Goal: Information Seeking & Learning: Check status

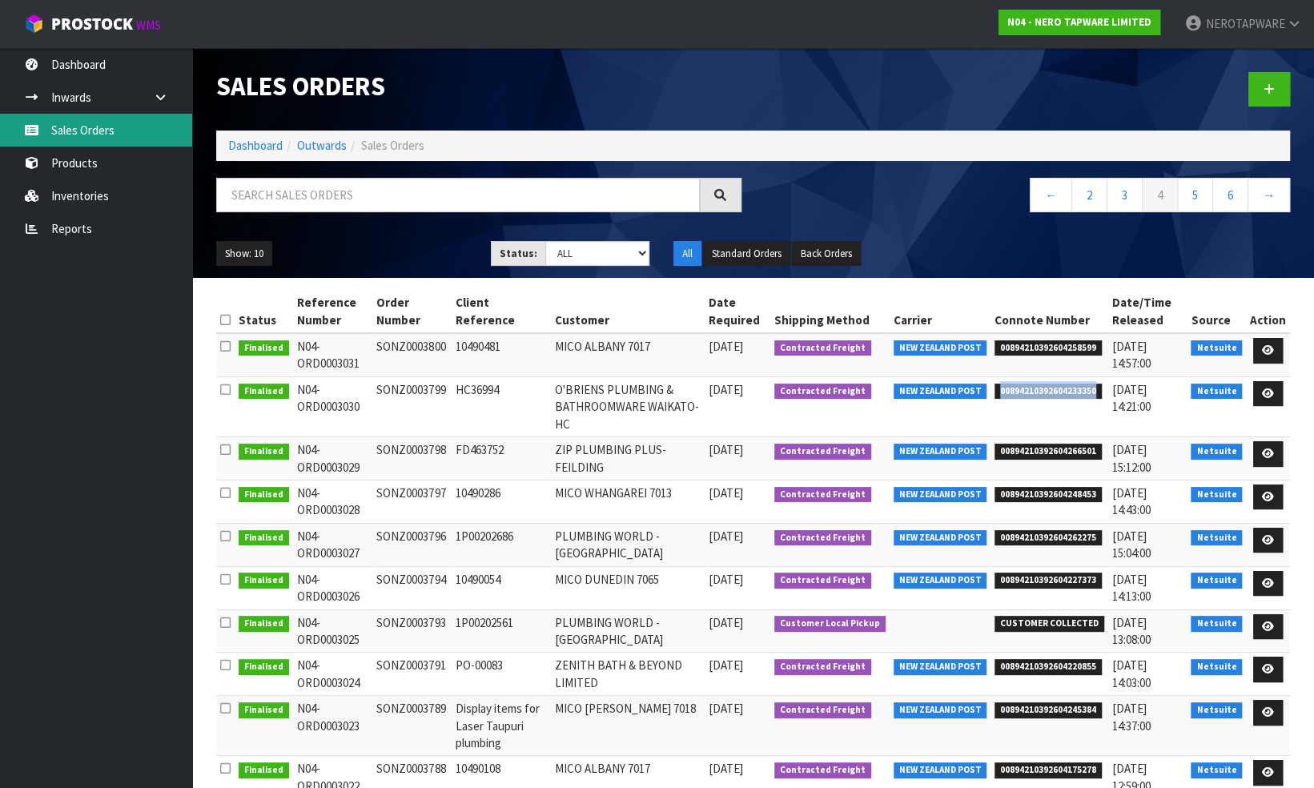
click at [88, 131] on link "Sales Orders" at bounding box center [96, 130] width 192 height 33
click at [316, 195] on input "text" at bounding box center [458, 195] width 484 height 34
paste input "SONZ0003772"
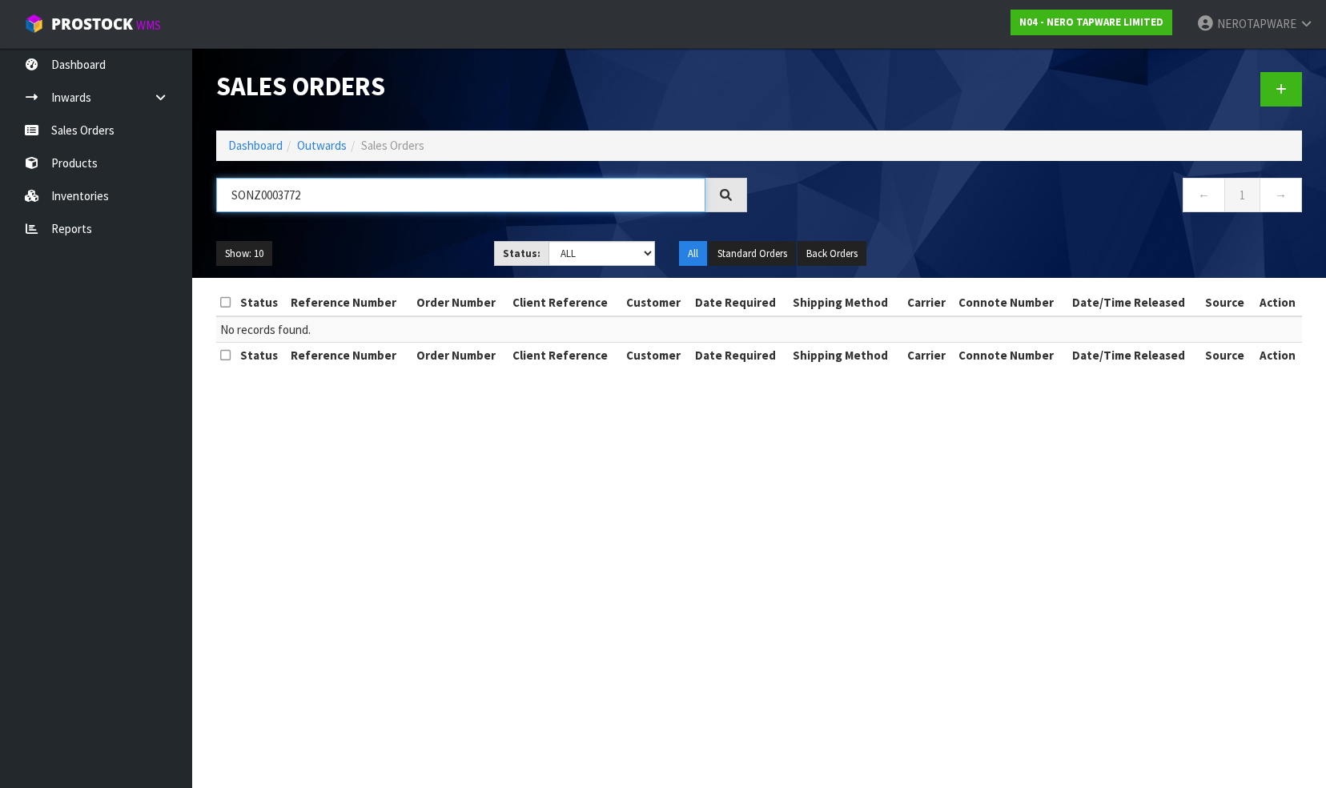
type input "SONZ0003772"
drag, startPoint x: 330, startPoint y: 195, endPoint x: 199, endPoint y: 187, distance: 130.8
click at [199, 187] on header "Sales Orders Dashboard Outwards Sales Orders SONZ0003772 ← 1 → Show: 10 5 10 25…" at bounding box center [759, 163] width 1134 height 230
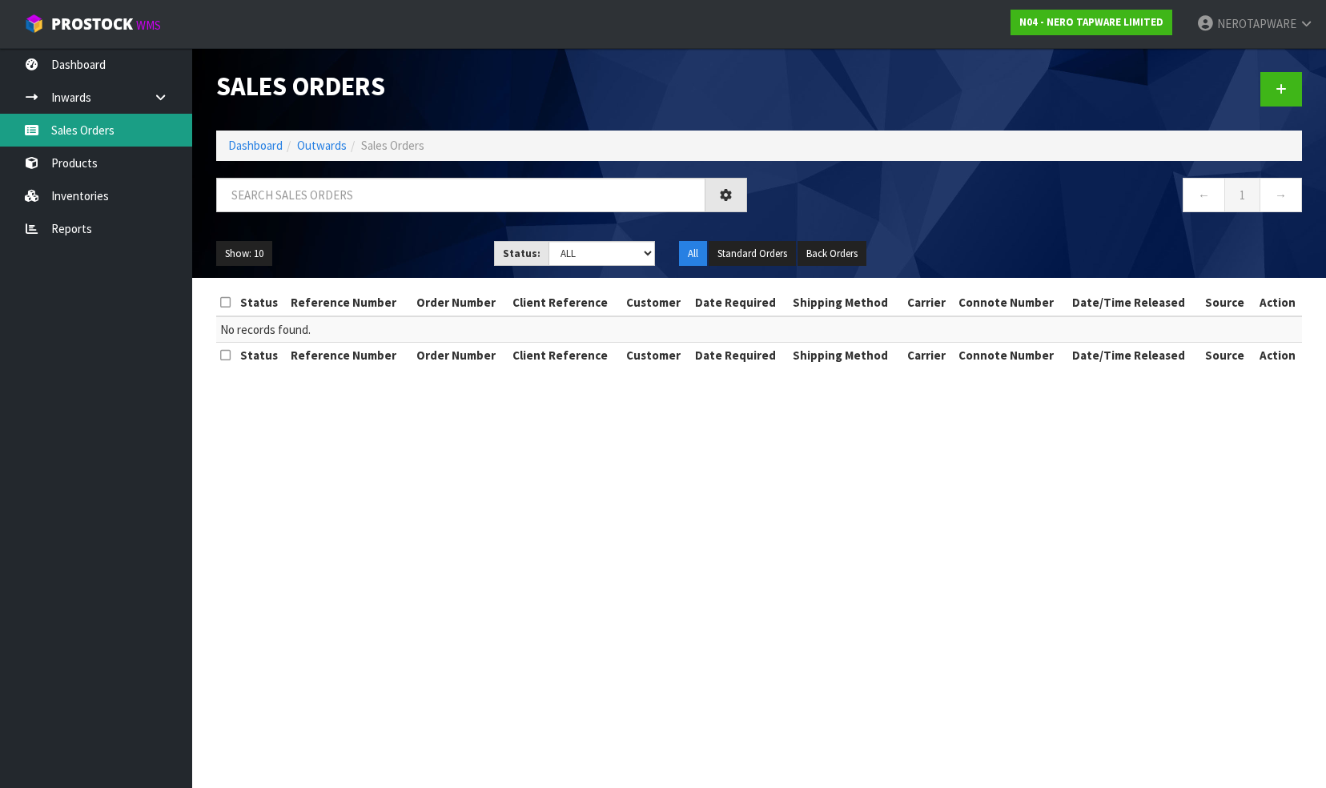
click at [117, 133] on link "Sales Orders" at bounding box center [96, 130] width 192 height 33
